Goal: Communication & Community: Connect with others

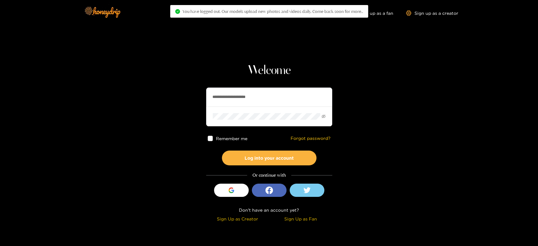
drag, startPoint x: 277, startPoint y: 93, endPoint x: 202, endPoint y: 100, distance: 75.4
click at [202, 100] on section "**********" at bounding box center [269, 112] width 538 height 224
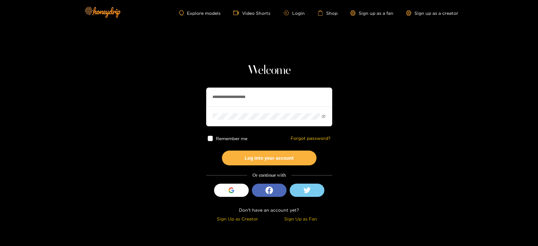
paste input "text"
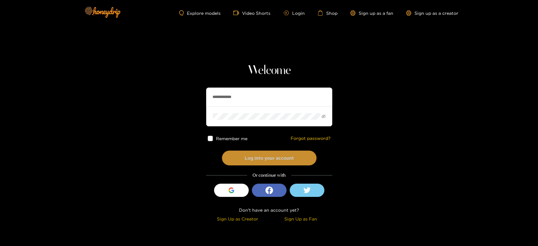
type input "**********"
click at [253, 154] on button "Log into your account" at bounding box center [269, 158] width 95 height 15
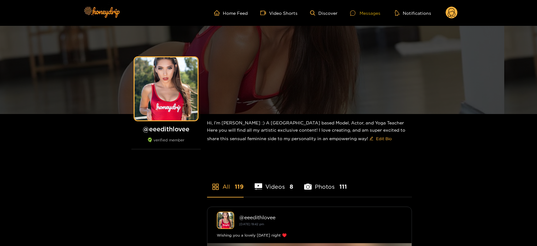
click at [353, 14] on icon at bounding box center [352, 12] width 5 height 5
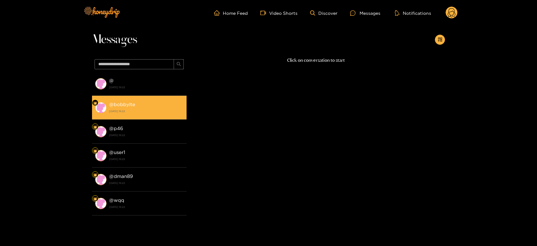
click at [127, 101] on div "@ bobbylte 13 October 2025 18:22" at bounding box center [146, 107] width 74 height 14
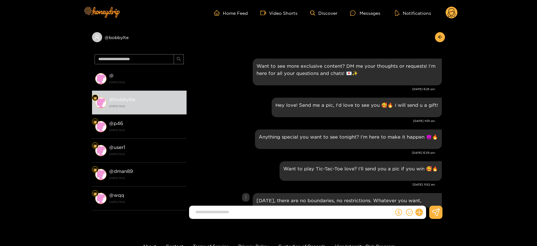
scroll to position [747, 0]
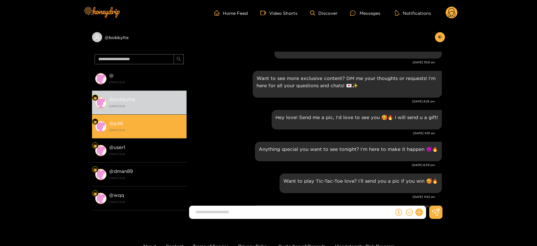
click at [143, 122] on div "@ p46 13 October 2025 18:22" at bounding box center [146, 126] width 74 height 14
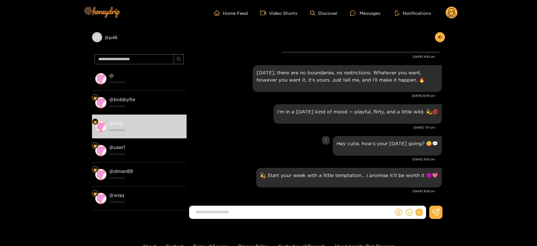
scroll to position [852, 0]
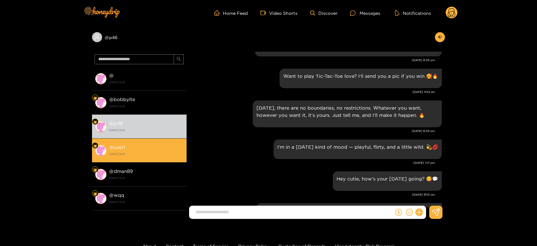
click at [173, 150] on div "@ user1 13 October 2025 18:22" at bounding box center [146, 150] width 74 height 14
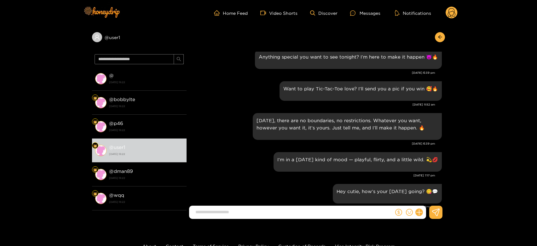
scroll to position [817, 0]
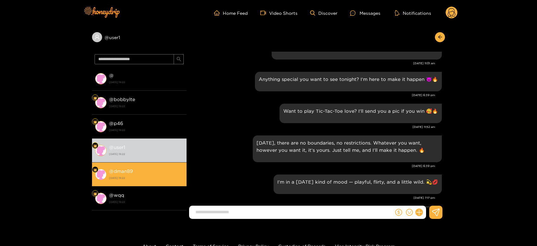
click at [159, 169] on div "@ dman89 13 October 2025 18:22" at bounding box center [146, 174] width 74 height 14
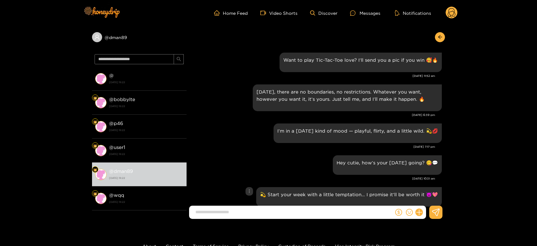
scroll to position [852, 0]
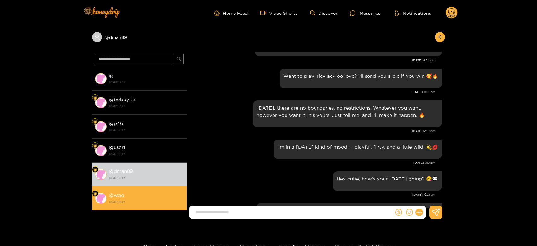
click at [162, 192] on div "@ wqq 13 October 2025 18:22" at bounding box center [146, 198] width 74 height 14
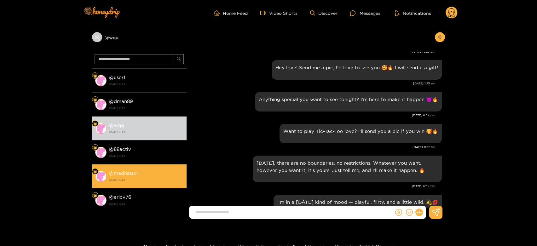
scroll to position [782, 0]
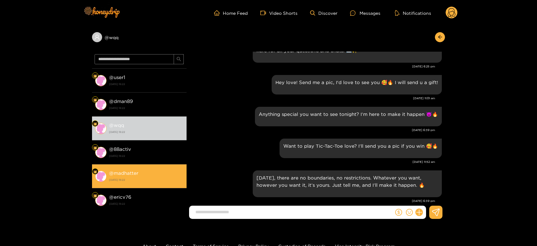
click at [136, 164] on li "@ madhatter 13 October 2025 18:22" at bounding box center [139, 176] width 95 height 24
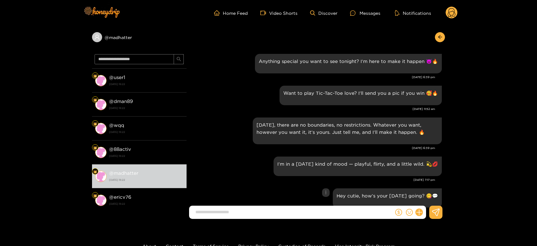
scroll to position [817, 0]
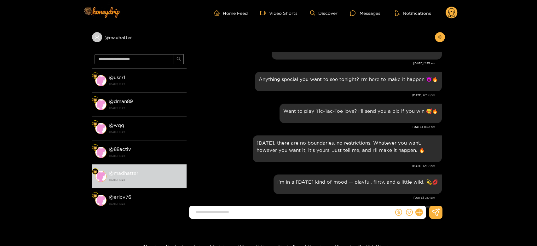
click at [447, 12] on circle at bounding box center [451, 13] width 12 height 12
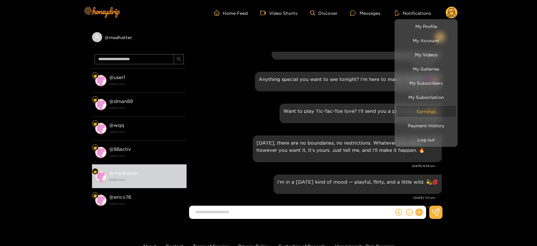
click at [422, 111] on link "Earnings" at bounding box center [426, 111] width 60 height 11
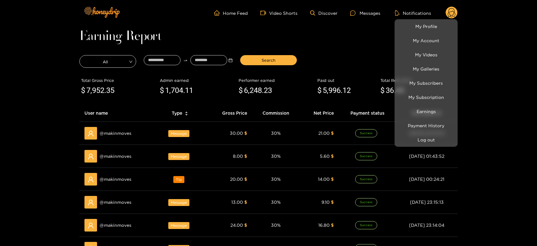
click at [116, 137] on div at bounding box center [268, 123] width 537 height 246
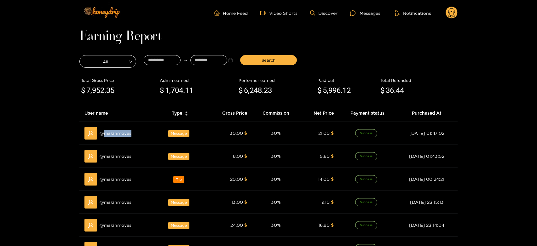
click at [116, 137] on div "@ makinmoves" at bounding box center [116, 133] width 64 height 13
copy span "makinmoves"
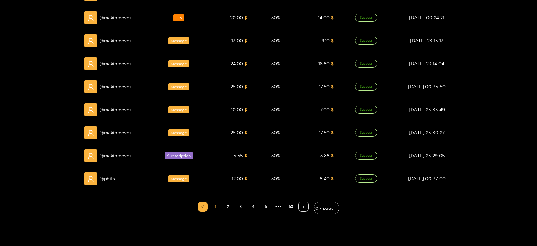
scroll to position [210, 0]
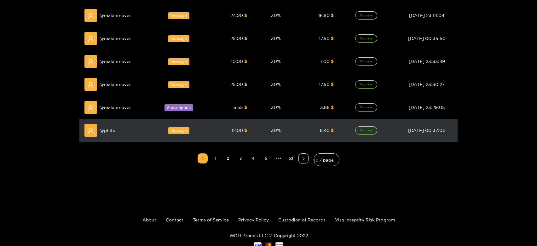
click at [110, 128] on span "@ phits" at bounding box center [107, 130] width 15 height 7
copy span "phits"
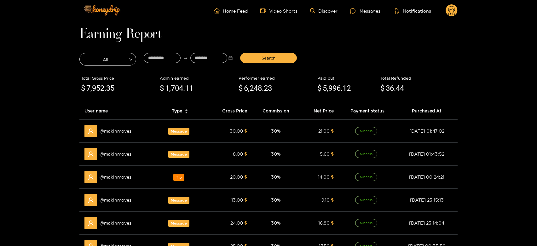
scroll to position [0, 0]
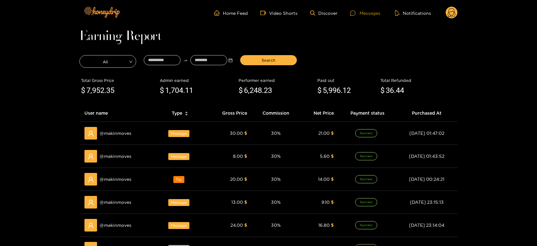
click at [362, 10] on div "Messages" at bounding box center [365, 12] width 30 height 7
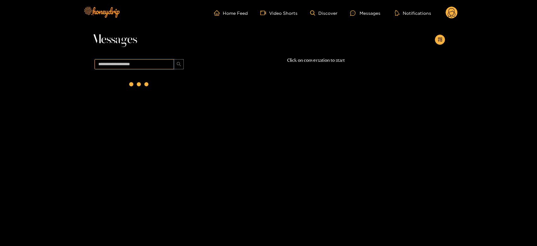
click at [160, 63] on input "text" at bounding box center [134, 64] width 79 height 10
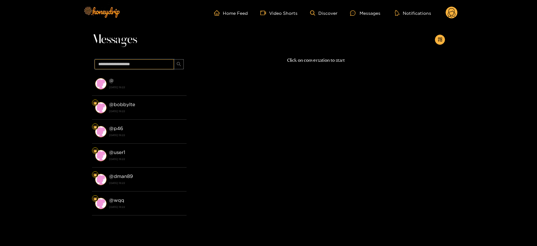
paste input "*****"
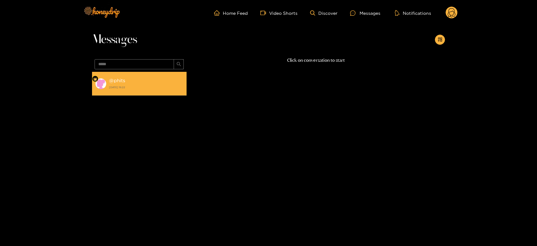
click at [144, 81] on div "@ phits 13 October 2025 18:22" at bounding box center [146, 84] width 74 height 14
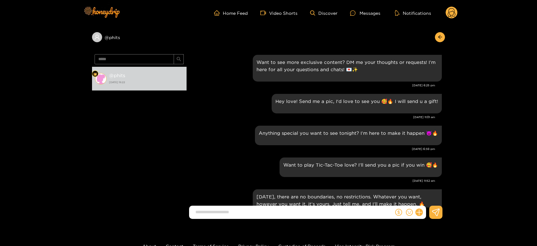
scroll to position [747, 0]
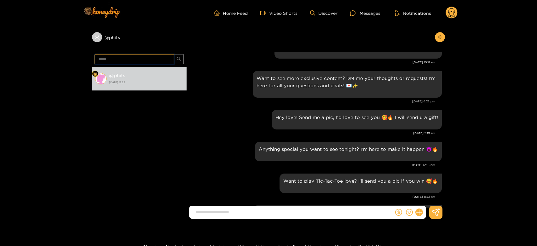
click at [158, 57] on input "*****" at bounding box center [134, 59] width 79 height 10
paste input "*****"
type input "**********"
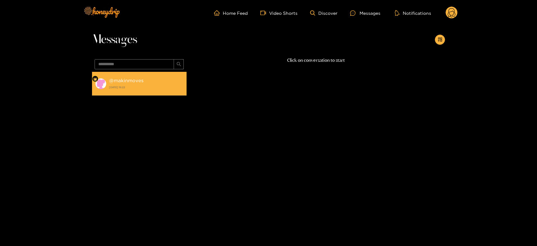
click at [148, 80] on div "@ makinmoves 13 October 2025 18:22" at bounding box center [146, 84] width 74 height 14
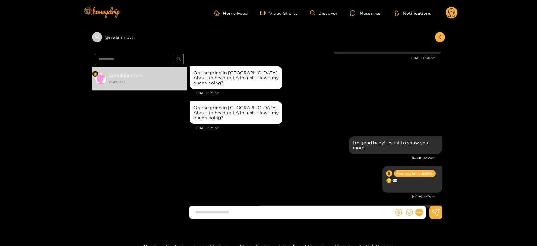
scroll to position [1450, 0]
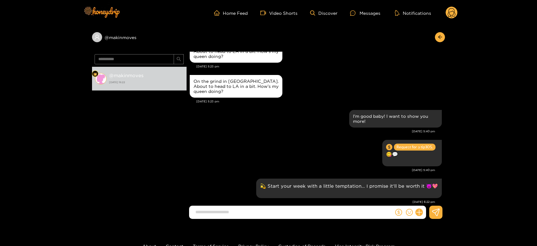
click at [454, 10] on circle at bounding box center [451, 13] width 12 height 12
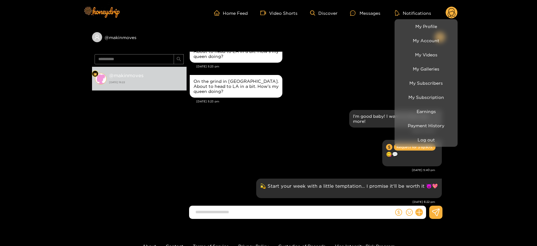
click at [417, 145] on li "Log out" at bounding box center [425, 140] width 63 height 14
click at [412, 136] on button "Log out" at bounding box center [426, 139] width 60 height 11
